Goal: Task Accomplishment & Management: Manage account settings

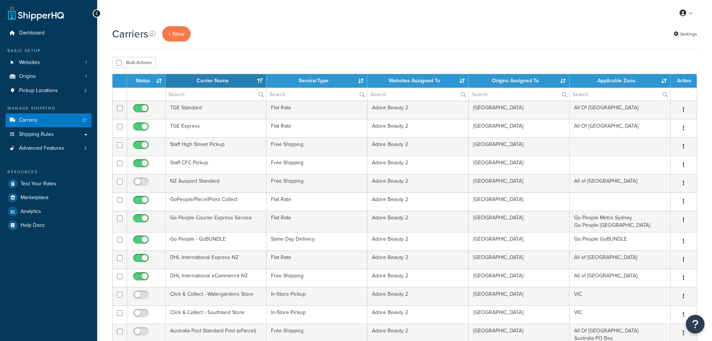
select select "15"
click at [87, 138] on link "Shipping Rules" at bounding box center [49, 134] width 86 height 14
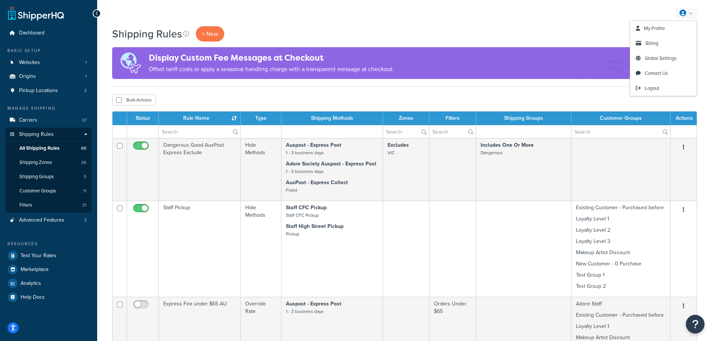
click at [689, 14] on link at bounding box center [686, 12] width 21 height 11
click at [656, 89] on span "Logout" at bounding box center [652, 87] width 15 height 7
